Goal: Information Seeking & Learning: Learn about a topic

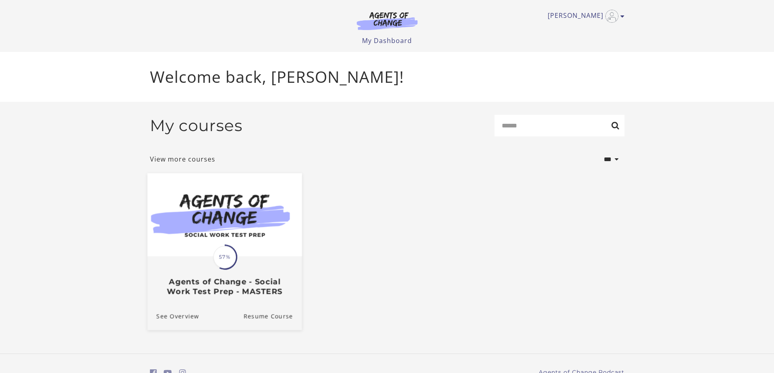
click at [214, 257] on span "57%" at bounding box center [224, 257] width 23 height 23
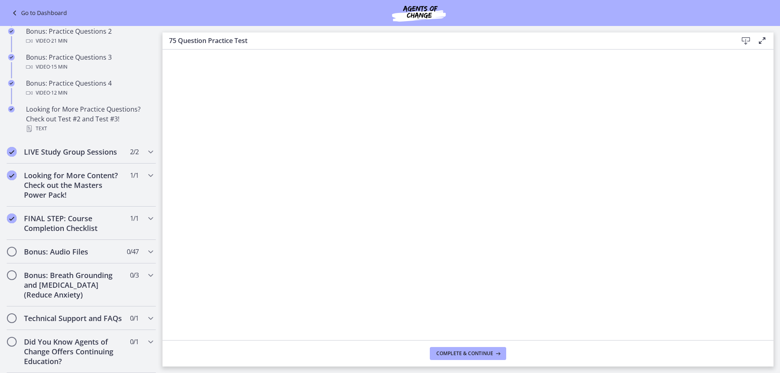
scroll to position [503, 0]
click at [146, 247] on icon "Chapters" at bounding box center [151, 252] width 10 height 10
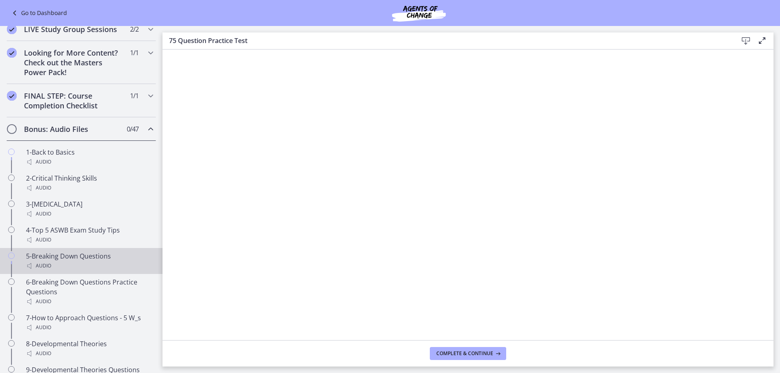
scroll to position [381, 0]
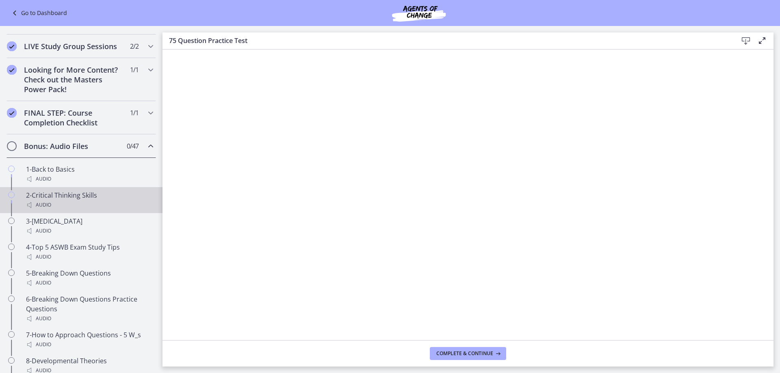
click at [63, 199] on link "2-Critical Thinking Skills Audio" at bounding box center [81, 200] width 162 height 26
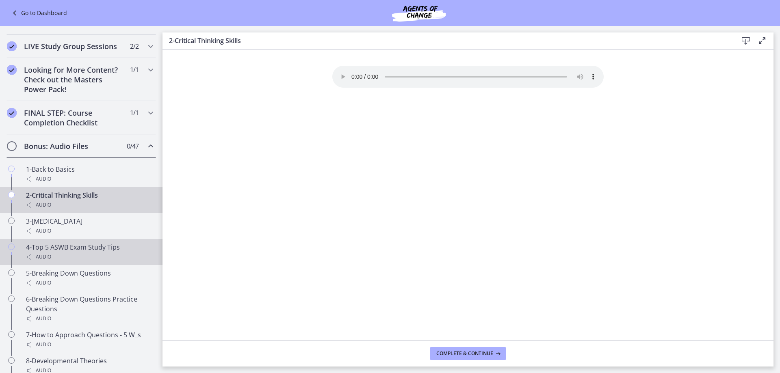
click at [70, 259] on div "4-Top 5 ASWB Exam Study Tips Audio" at bounding box center [89, 251] width 127 height 19
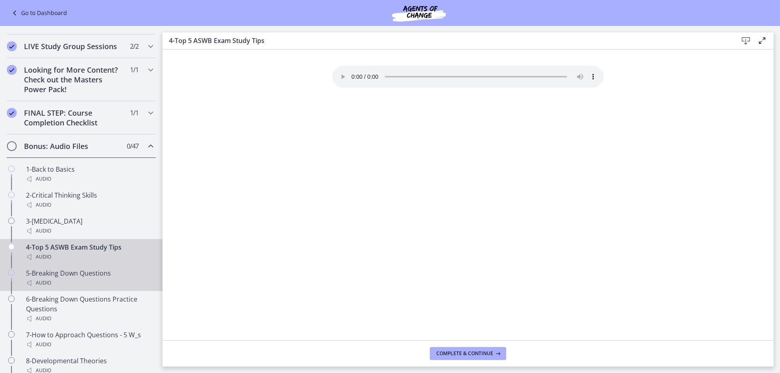
click at [38, 288] on div "Audio" at bounding box center [89, 283] width 127 height 10
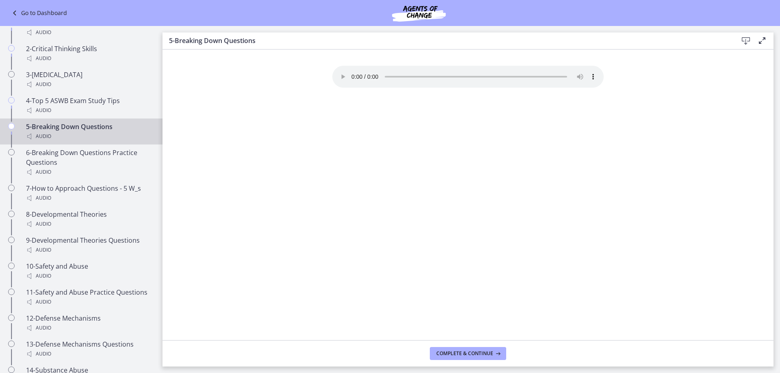
scroll to position [543, 0]
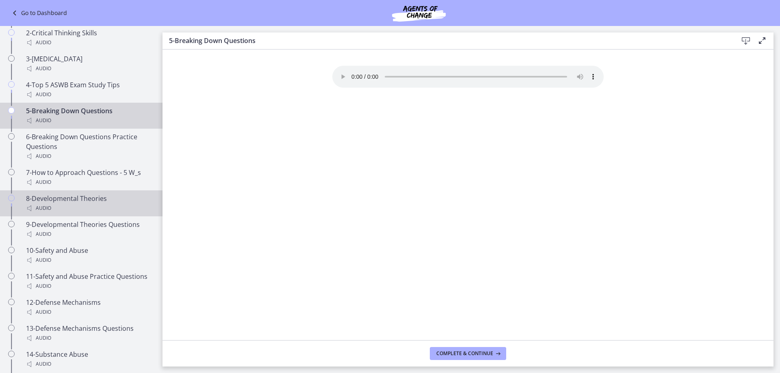
click at [63, 213] on div "Audio" at bounding box center [89, 208] width 127 height 10
